Goal: Task Accomplishment & Management: Manage account settings

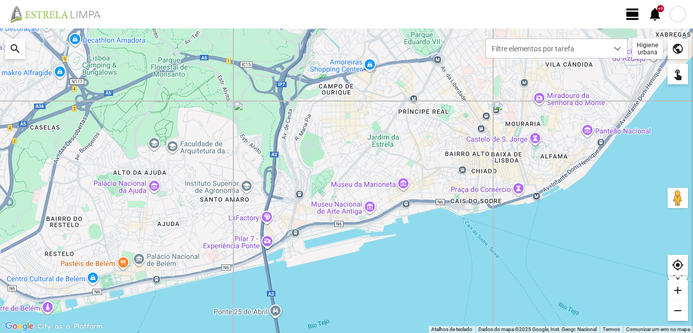
click at [633, 13] on span "view_day" at bounding box center [632, 14] width 15 height 15
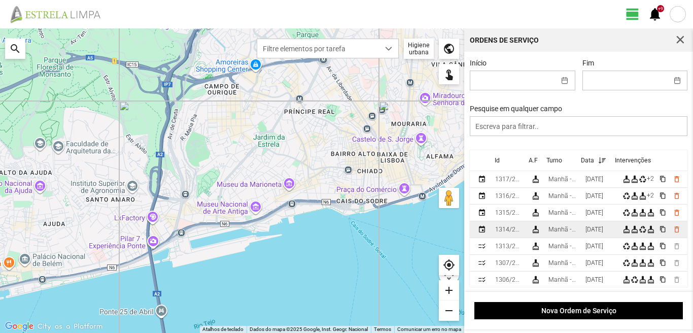
click at [577, 233] on div "Manhã - HU 1" at bounding box center [562, 229] width 29 height 7
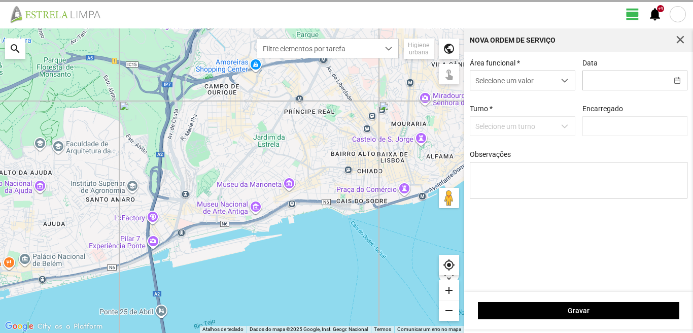
type input "[PERSON_NAME]"
type input "[DATE]"
type textarea "39-baixa 36-49-50-descans 47-aniversario [DATE]-ferias ao serviço-6-17-22-45"
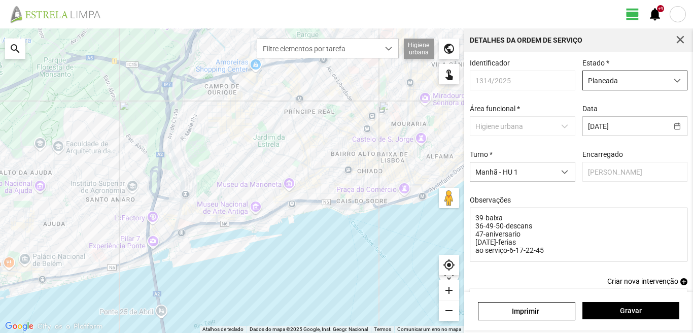
click at [624, 83] on span "Planeada" at bounding box center [625, 80] width 85 height 19
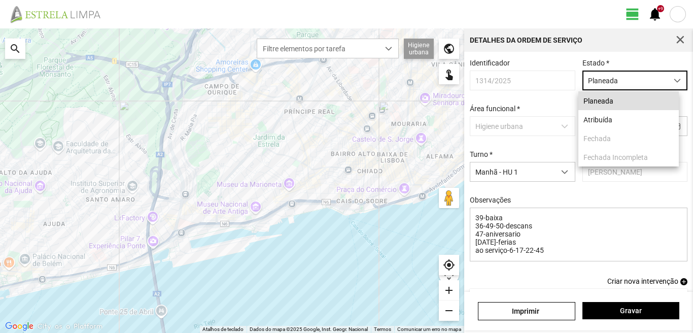
scroll to position [6, 45]
click at [611, 123] on li "Atribuída" at bounding box center [628, 119] width 100 height 19
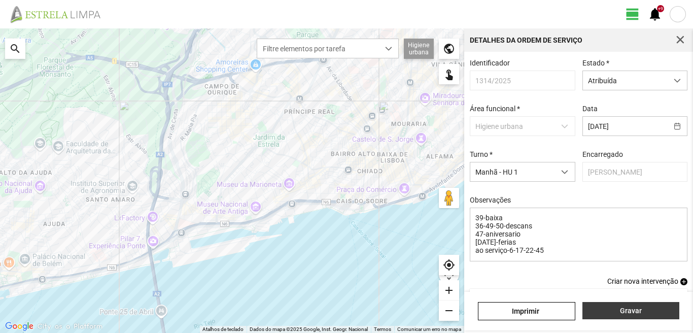
click at [590, 310] on span "Gravar" at bounding box center [630, 310] width 86 height 8
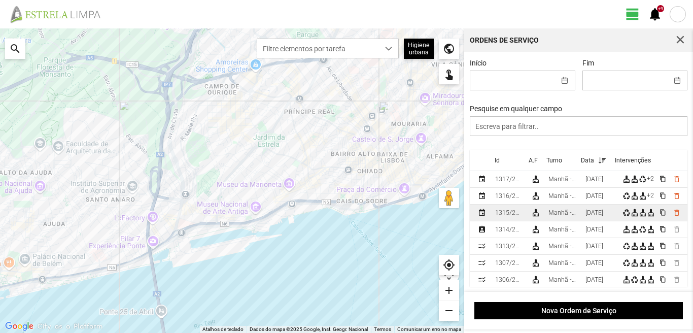
click at [594, 213] on div "[DATE]" at bounding box center [594, 212] width 18 height 7
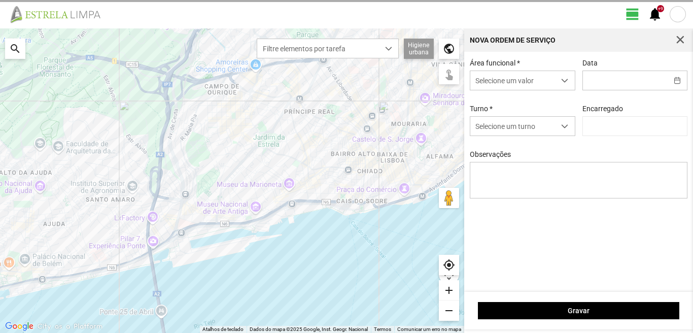
type input "[DATE]"
type textarea "39-baixa 10-25-ferias 44-folga referente ao dia [DATE] 22-45-47-descanso ao ser…"
type input "[PERSON_NAME]"
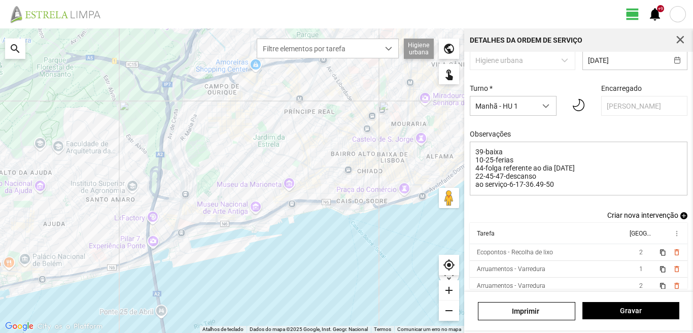
scroll to position [72, 0]
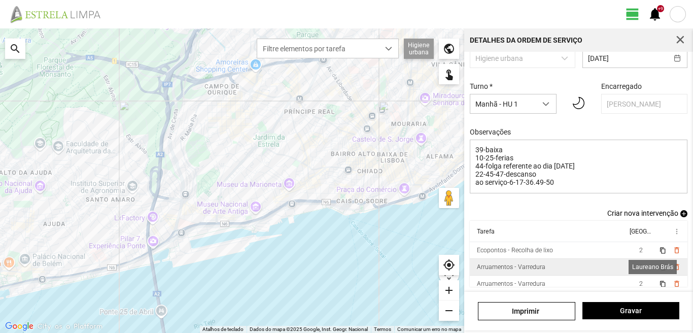
click at [639, 264] on span "1" at bounding box center [641, 266] width 4 height 7
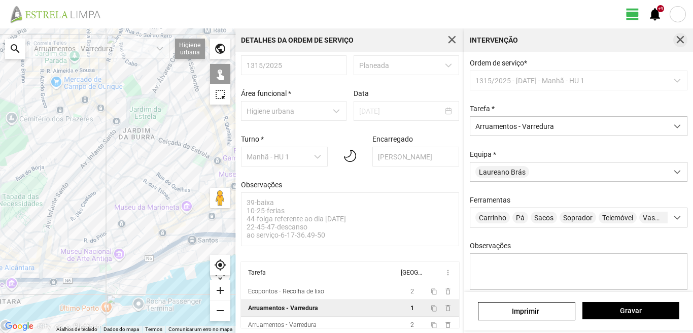
click at [676, 39] on span "button" at bounding box center [679, 39] width 9 height 9
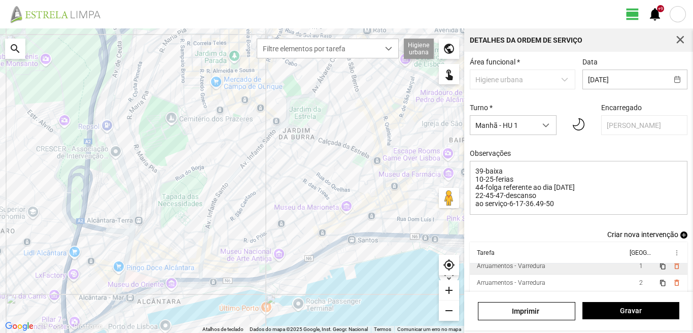
scroll to position [72, 0]
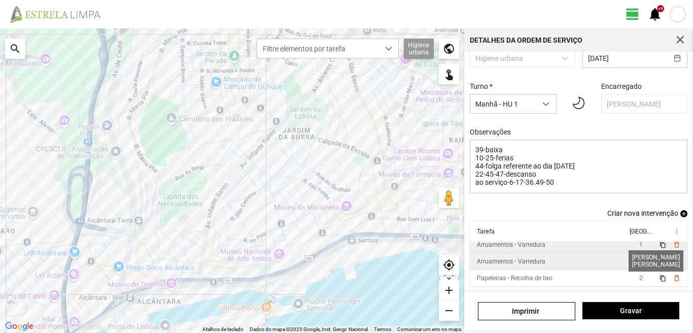
click at [639, 260] on span "2" at bounding box center [641, 261] width 4 height 7
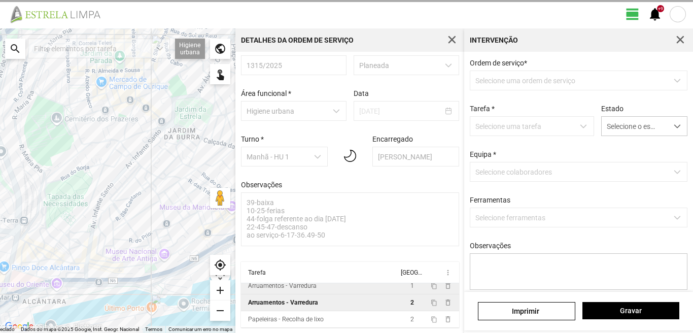
scroll to position [19, 0]
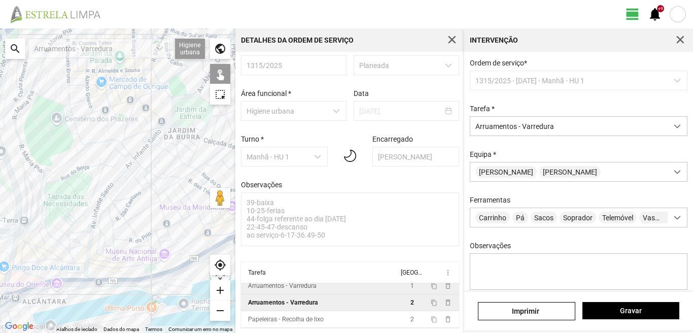
drag, startPoint x: 142, startPoint y: 201, endPoint x: 78, endPoint y: 199, distance: 64.9
click at [80, 200] on div at bounding box center [117, 180] width 235 height 304
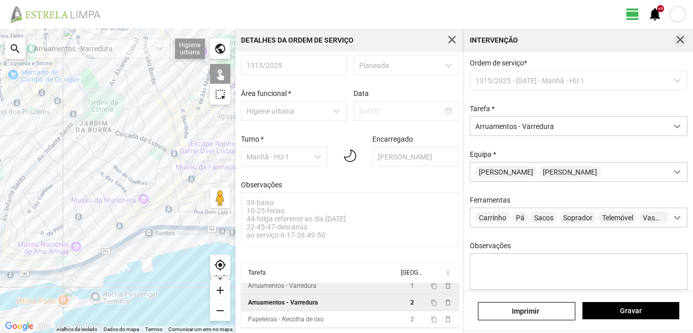
click at [680, 35] on span "button" at bounding box center [679, 39] width 9 height 9
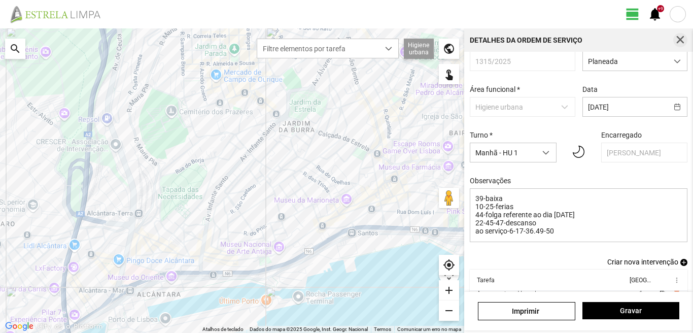
click at [678, 38] on span "button" at bounding box center [679, 39] width 9 height 9
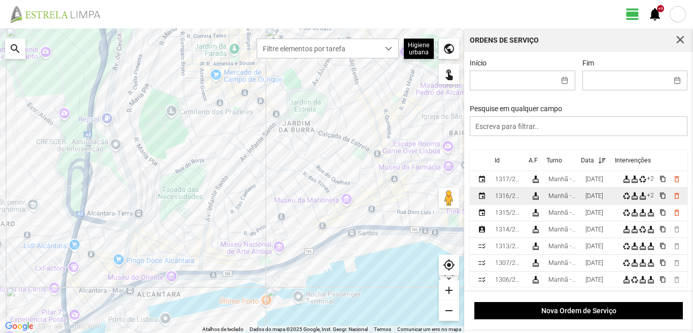
click at [594, 196] on div "[DATE]" at bounding box center [594, 195] width 18 height 7
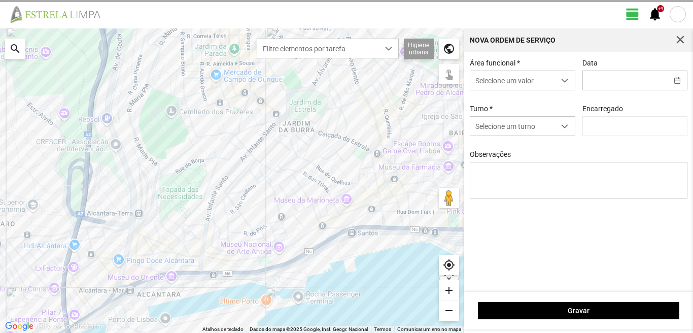
type input "[DATE]"
type textarea "39-baixa 10-25-ferias Eo38- descanso ao serviço-6-17-22-36-44-45-47-49-50"
type input "[PERSON_NAME]"
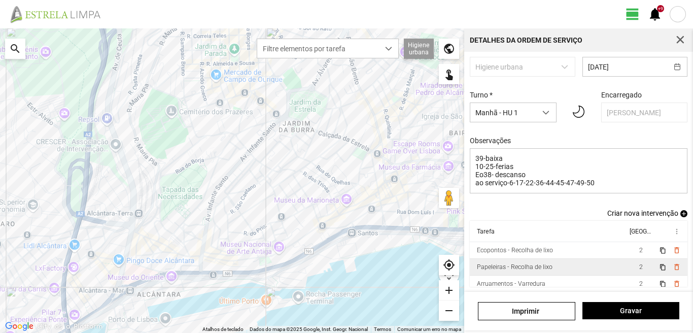
scroll to position [64, 0]
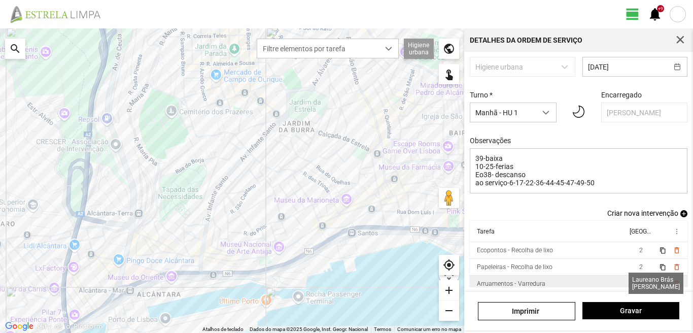
click at [639, 280] on span "2" at bounding box center [641, 283] width 4 height 7
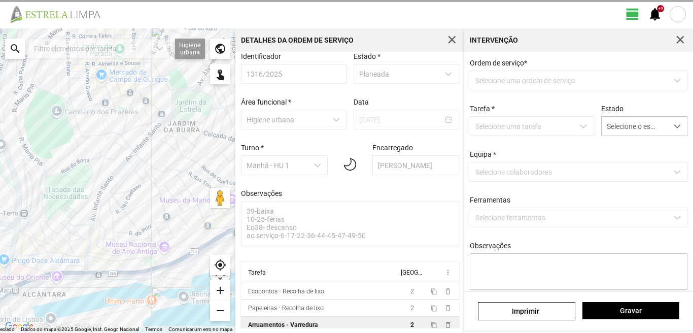
scroll to position [11, 0]
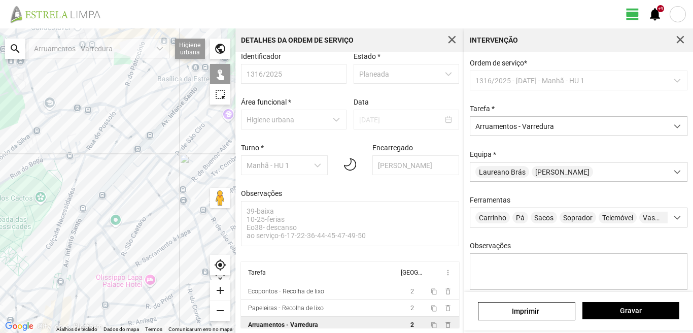
drag, startPoint x: 103, startPoint y: 177, endPoint x: 54, endPoint y: 222, distance: 66.1
click at [54, 222] on div at bounding box center [117, 180] width 235 height 304
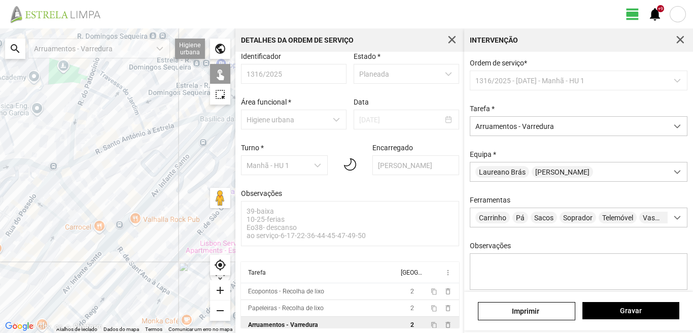
drag, startPoint x: 142, startPoint y: 110, endPoint x: 120, endPoint y: 153, distance: 48.3
click at [120, 153] on div at bounding box center [117, 180] width 235 height 304
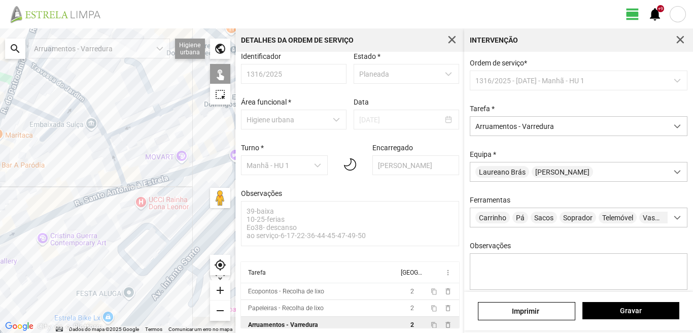
drag, startPoint x: 115, startPoint y: 133, endPoint x: 62, endPoint y: 162, distance: 60.4
click at [62, 162] on div at bounding box center [117, 180] width 235 height 304
click at [684, 39] on span "button" at bounding box center [679, 39] width 9 height 9
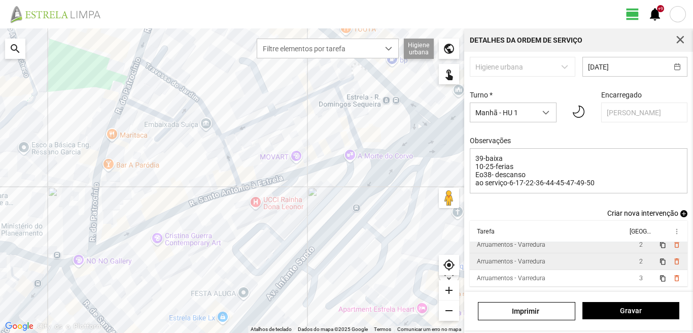
scroll to position [64, 0]
click at [639, 261] on span "2" at bounding box center [641, 261] width 4 height 7
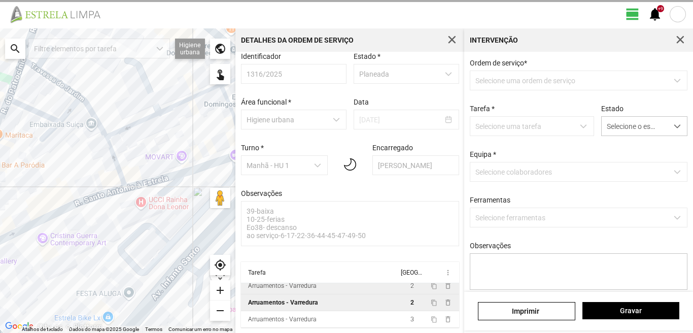
scroll to position [11, 0]
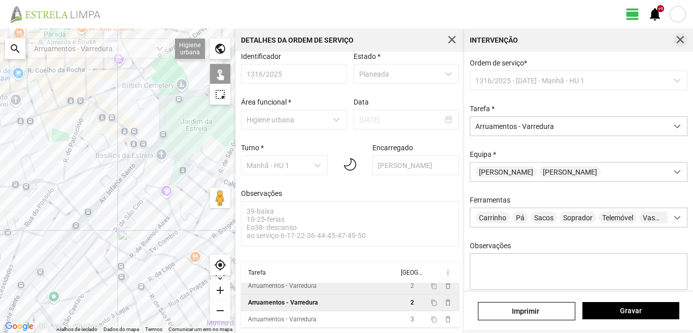
click at [680, 39] on span "button" at bounding box center [679, 39] width 9 height 9
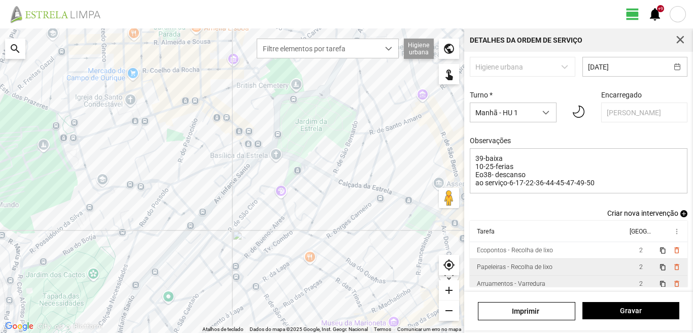
scroll to position [39, 0]
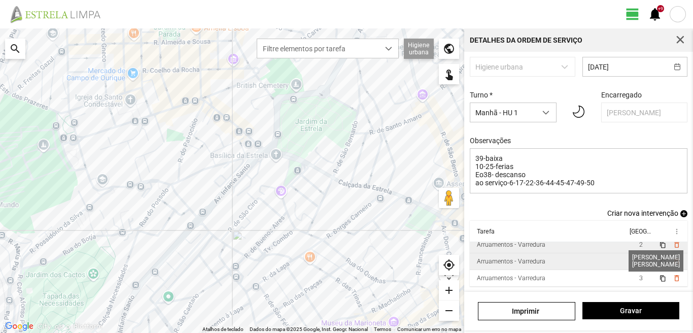
click at [639, 261] on span "2" at bounding box center [641, 261] width 4 height 7
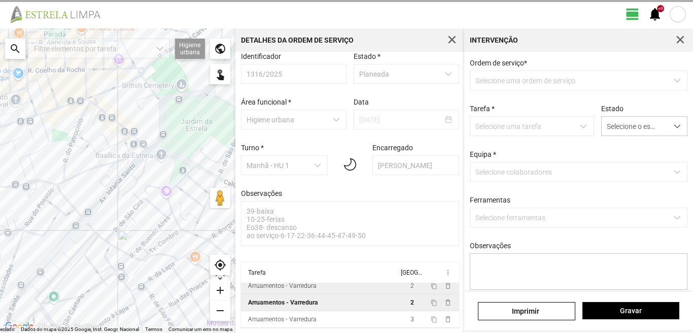
scroll to position [11, 0]
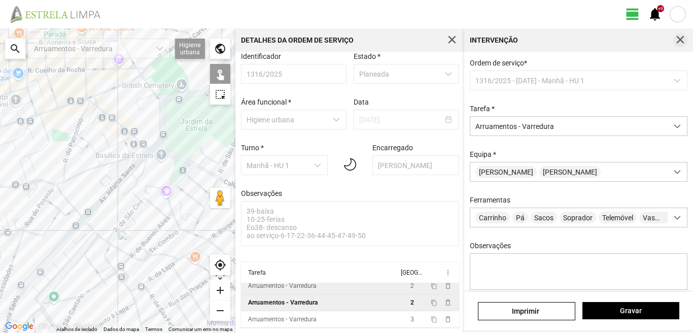
click at [681, 42] on span "button" at bounding box center [679, 39] width 9 height 9
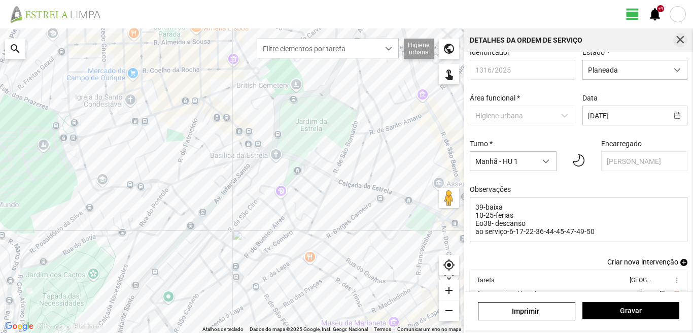
click at [681, 39] on span "button" at bounding box center [679, 39] width 9 height 9
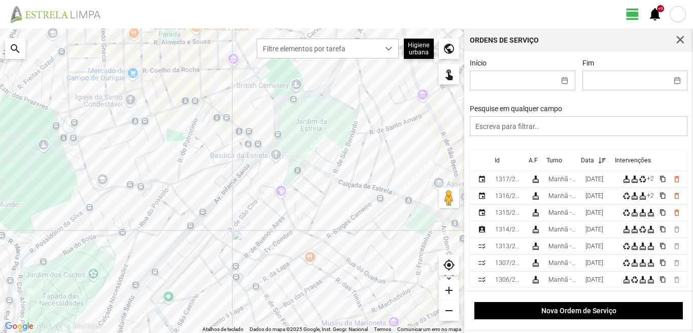
click at [681, 39] on span "button" at bounding box center [679, 39] width 9 height 9
